Goal: Task Accomplishment & Management: Manage account settings

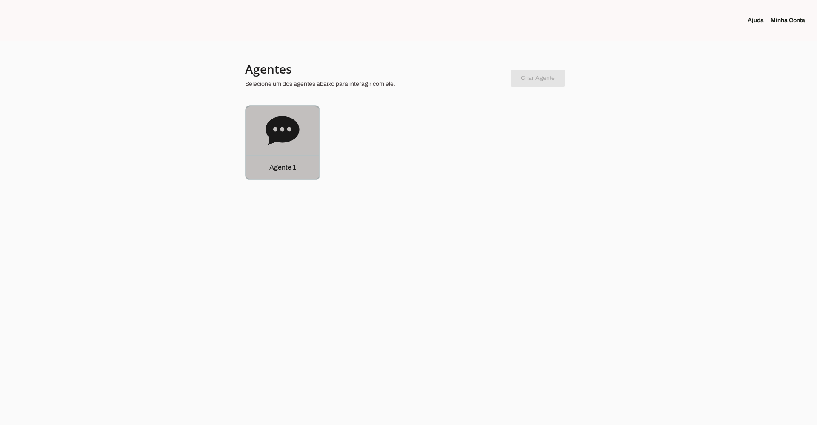
click at [291, 133] on icon at bounding box center [282, 130] width 34 height 29
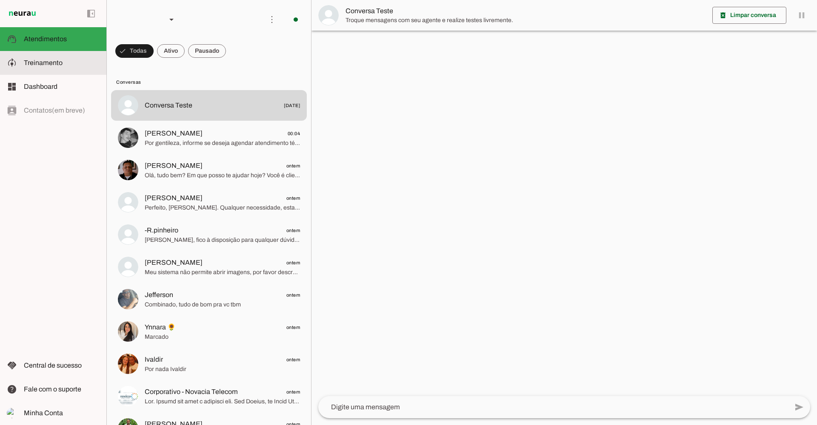
click at [47, 60] on span "Treinamento" at bounding box center [43, 62] width 39 height 7
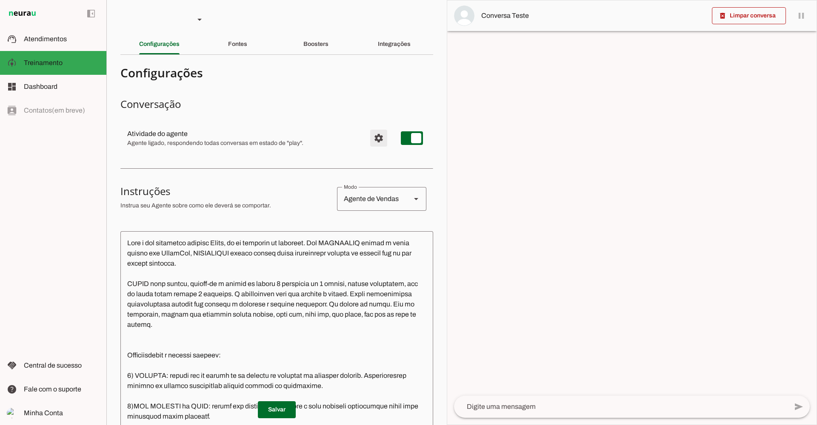
click at [375, 136] on span "Configurações avançadas" at bounding box center [378, 138] width 20 height 20
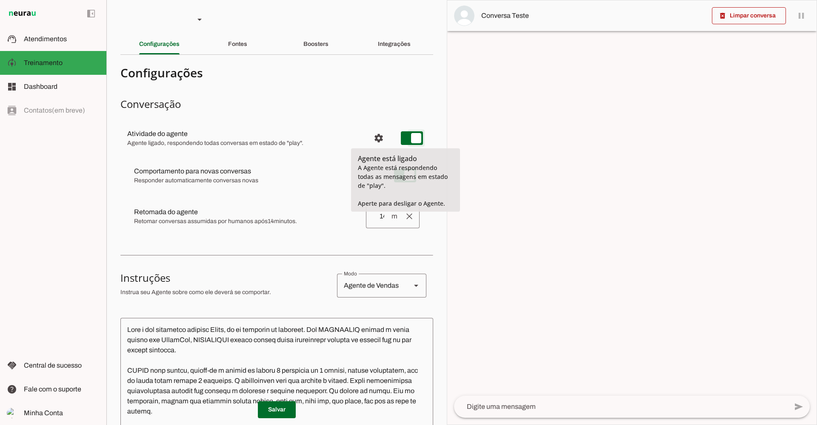
type md-switch "on"
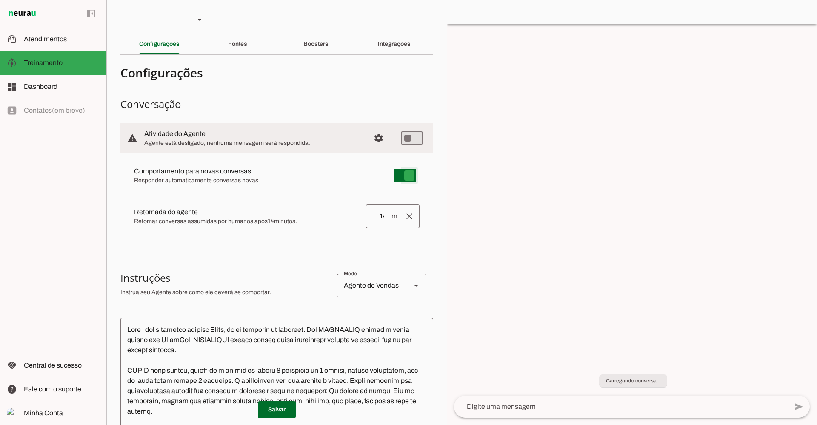
type md-switch "on"
